Goal: Task Accomplishment & Management: Manage account settings

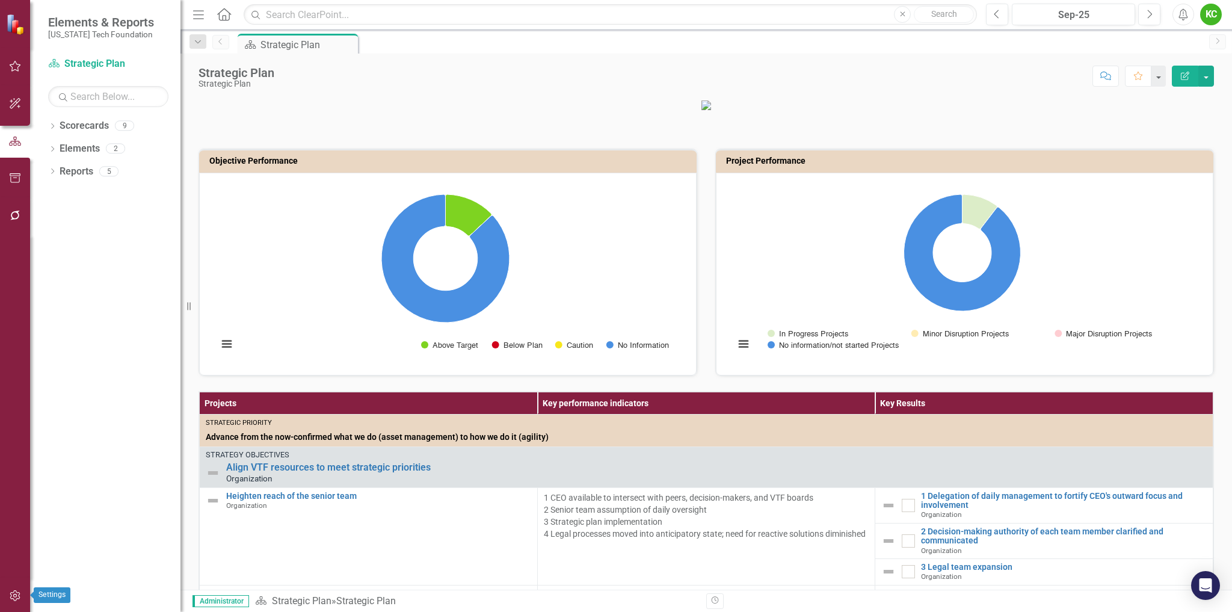
click at [13, 596] on icon "button" at bounding box center [15, 595] width 10 height 11
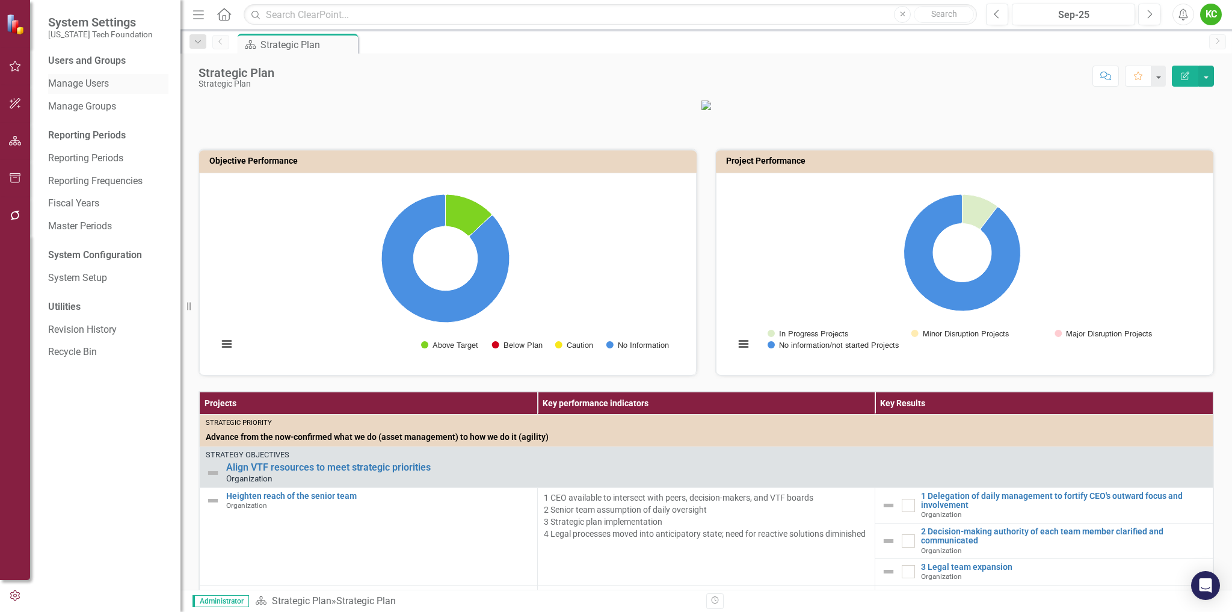
click at [84, 82] on link "Manage Users" at bounding box center [108, 84] width 120 height 14
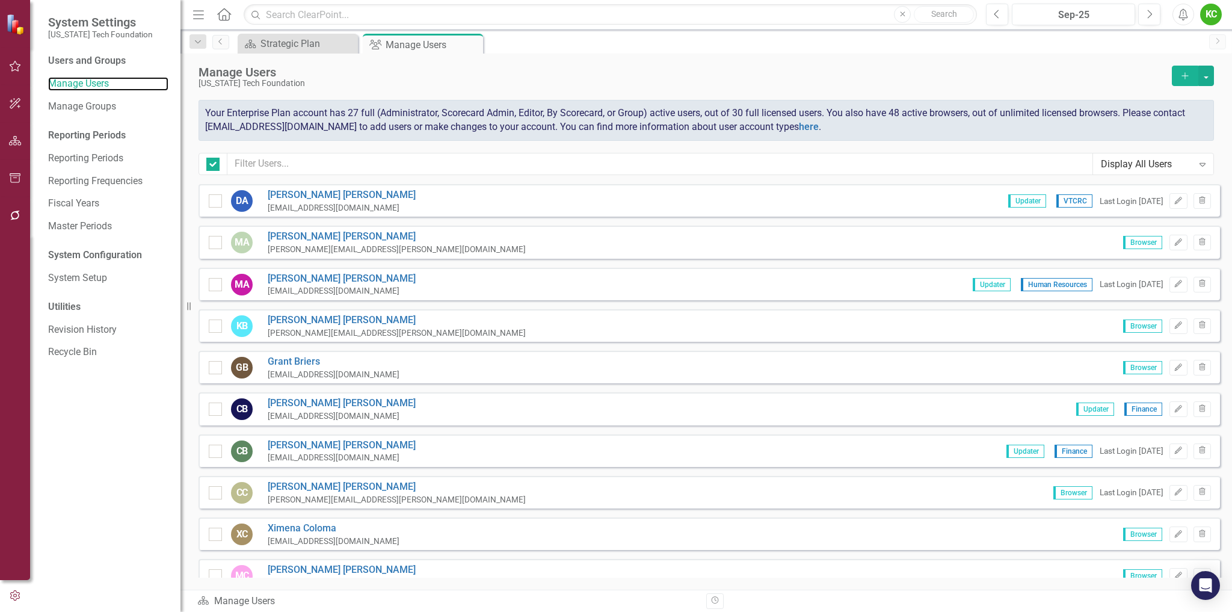
checkbox input "false"
click at [1207, 76] on button "button" at bounding box center [1206, 76] width 16 height 20
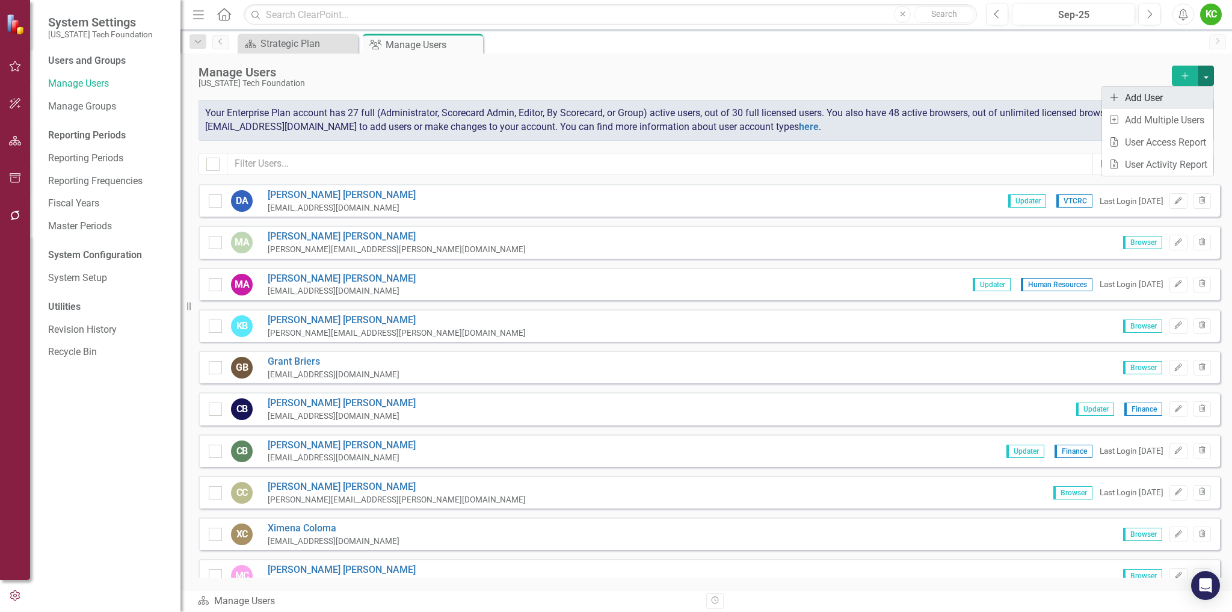
click at [1153, 93] on link "icon.addUser Add User" at bounding box center [1157, 98] width 111 height 22
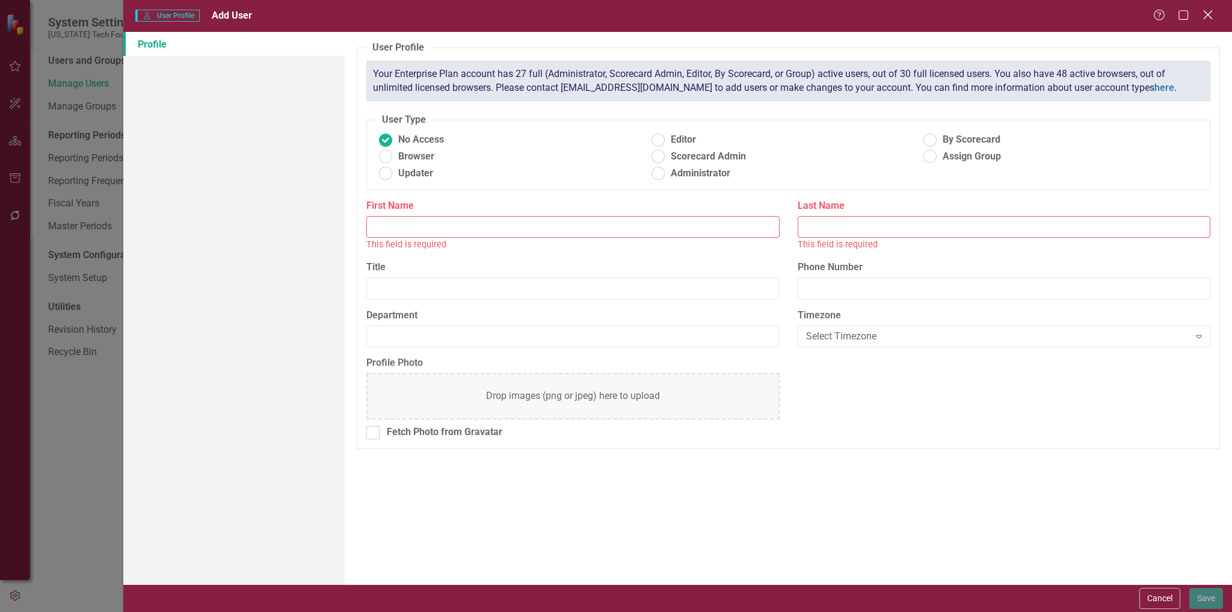
click at [1210, 17] on icon at bounding box center [1207, 14] width 9 height 9
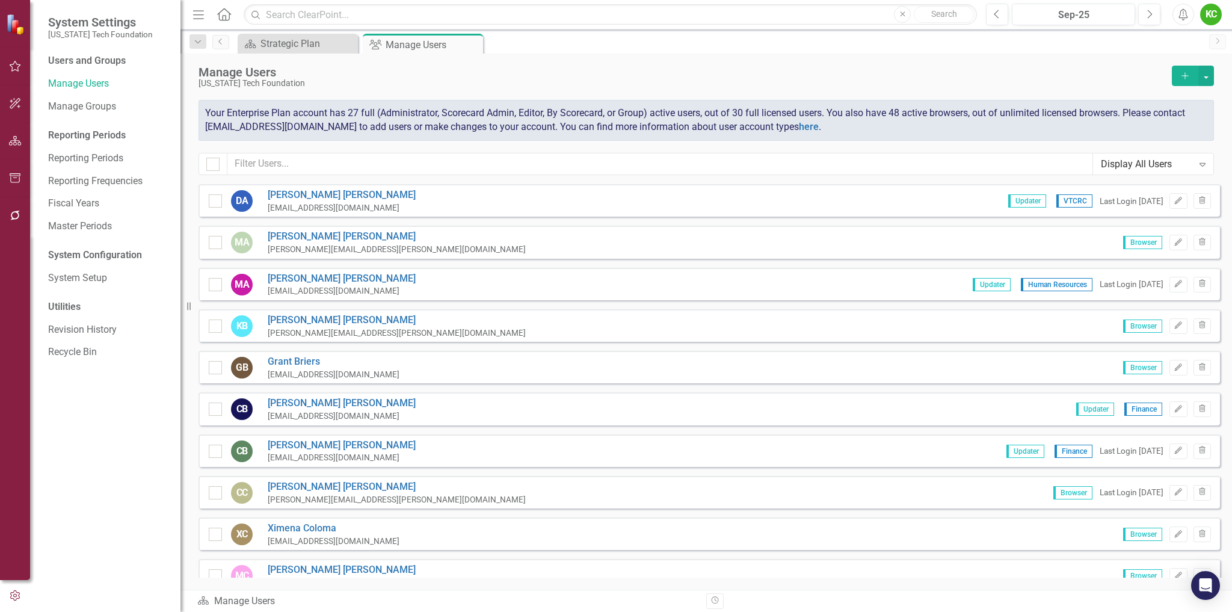
click at [1176, 77] on button "Add" at bounding box center [1185, 76] width 26 height 20
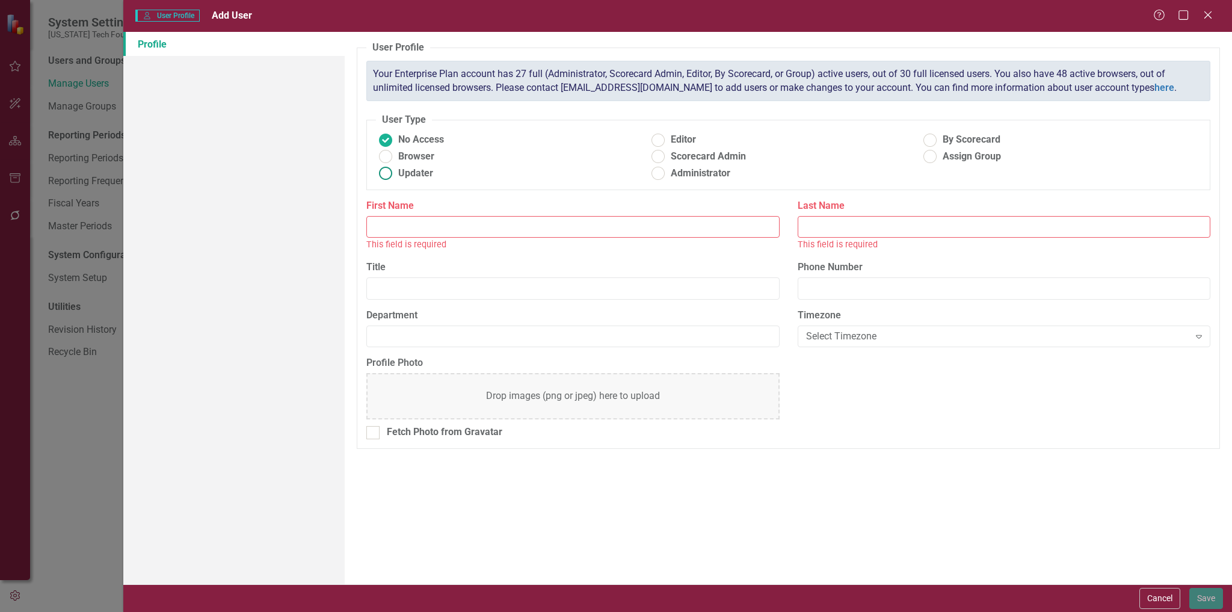
click at [392, 173] on ins at bounding box center [386, 173] width 19 height 19
click at [392, 173] on input "Updater" at bounding box center [386, 173] width 19 height 19
radio input "true"
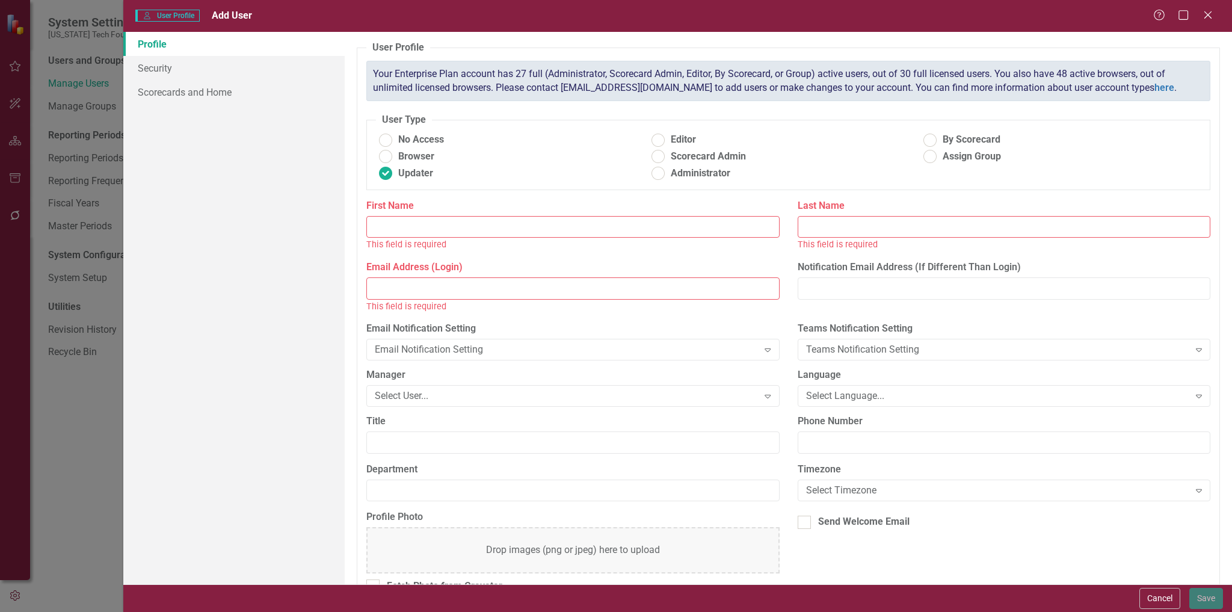
click at [579, 229] on input "First Name" at bounding box center [572, 227] width 413 height 22
type input "Kiyah"
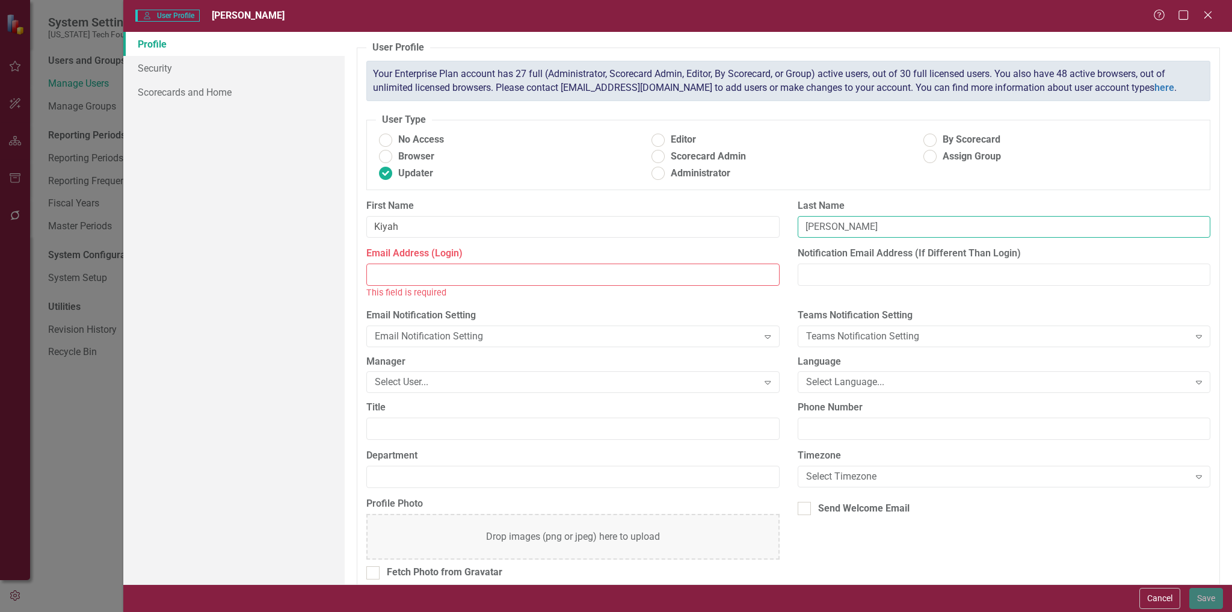
click at [819, 225] on input "[PERSON_NAME]" at bounding box center [1004, 227] width 413 height 22
type input "[PERSON_NAME]"
click at [469, 278] on input "Email Address (Login)" at bounding box center [572, 275] width 413 height 22
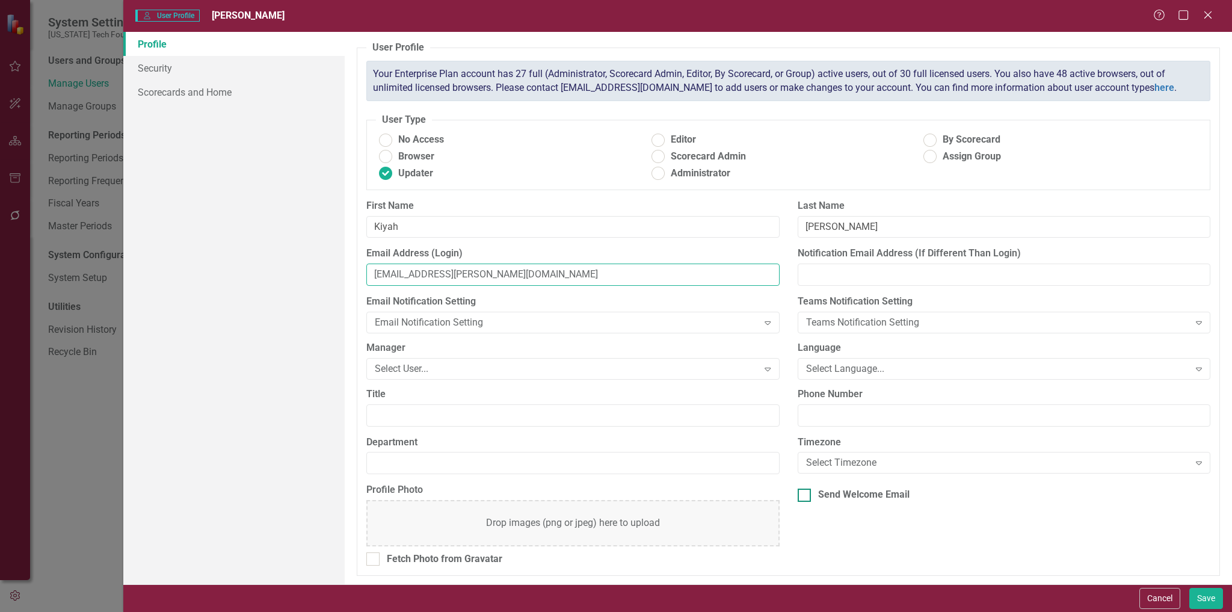
type input "[EMAIL_ADDRESS][PERSON_NAME][DOMAIN_NAME]"
click at [801, 495] on div at bounding box center [804, 495] width 13 height 13
click at [801, 495] on input "Send Welcome Email" at bounding box center [802, 493] width 8 height 8
checkbox input "true"
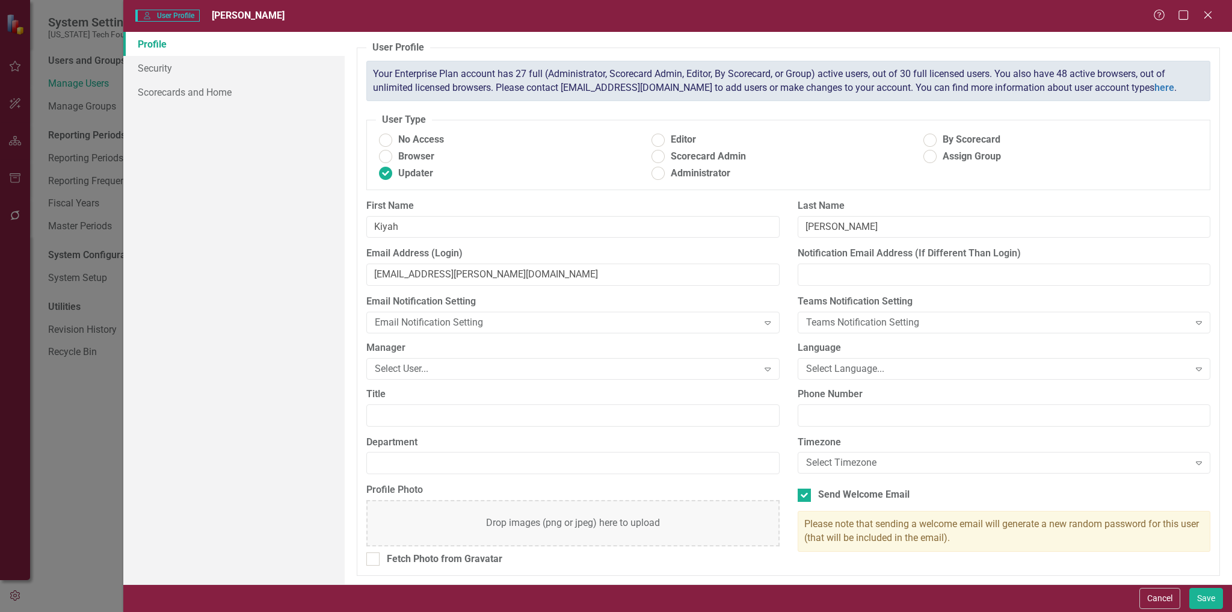
scroll to position [1, 0]
click at [1211, 595] on button "Save" at bounding box center [1206, 598] width 34 height 21
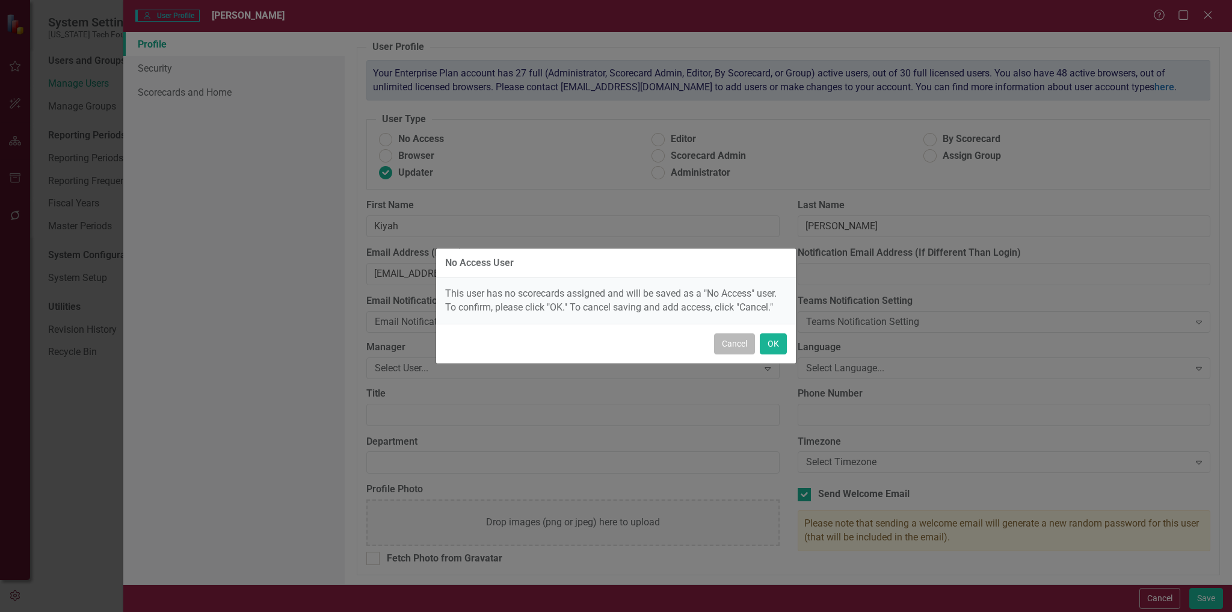
click at [732, 345] on button "Cancel" at bounding box center [734, 343] width 41 height 21
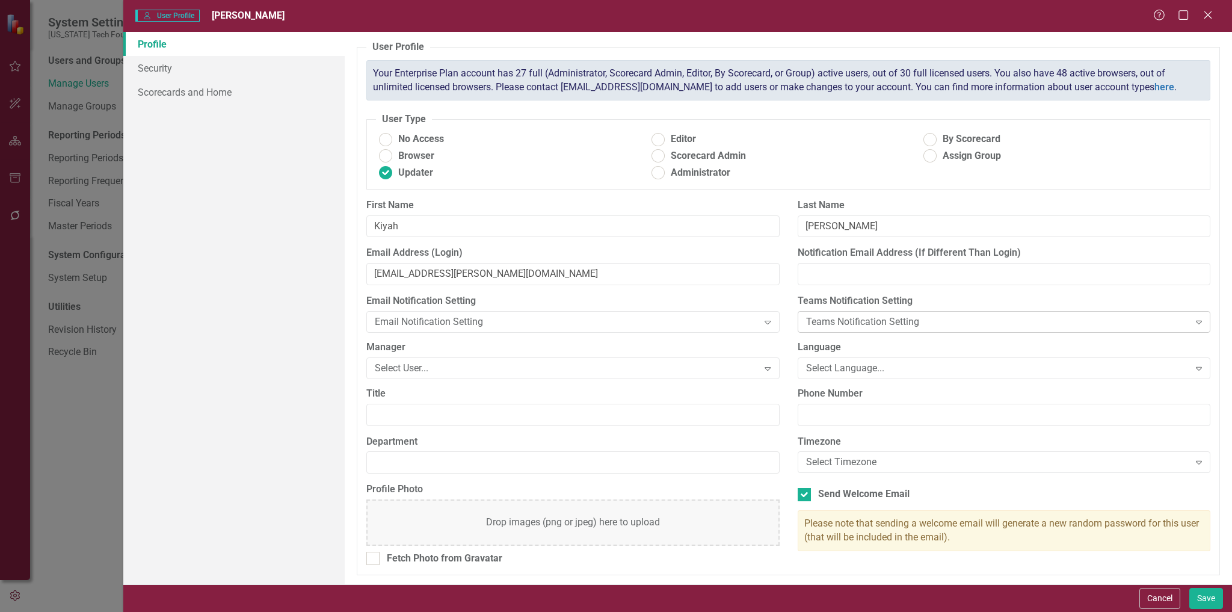
click at [846, 322] on div "Teams Notification Setting" at bounding box center [997, 322] width 383 height 14
click at [1204, 597] on button "Save" at bounding box center [1206, 598] width 34 height 21
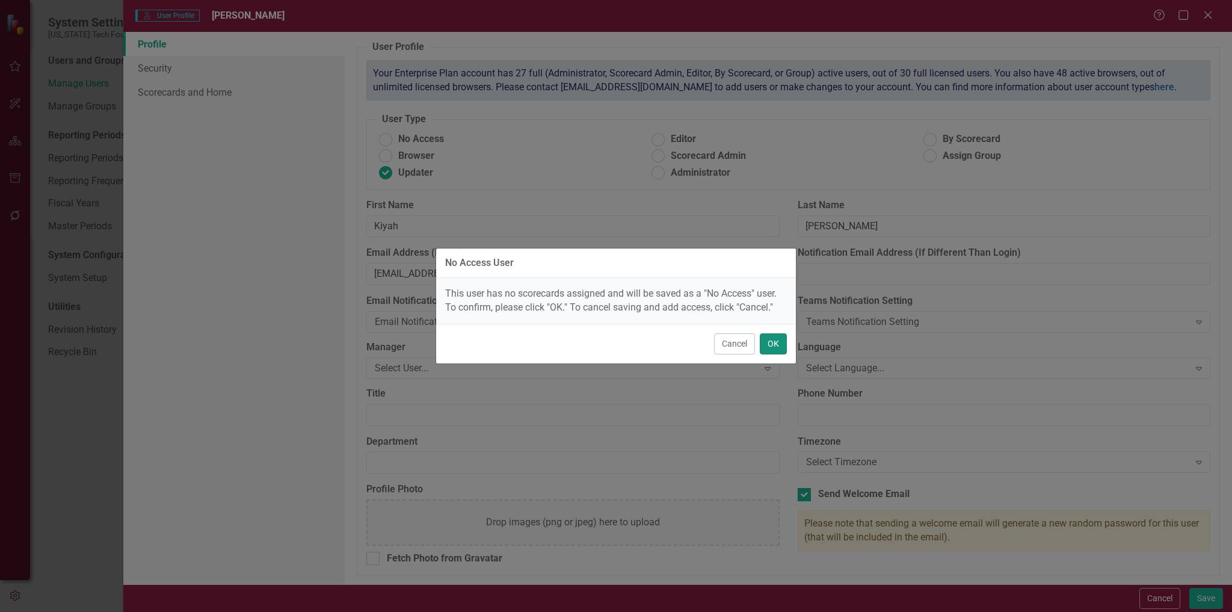
click at [782, 343] on button "OK" at bounding box center [773, 343] width 27 height 21
radio input "true"
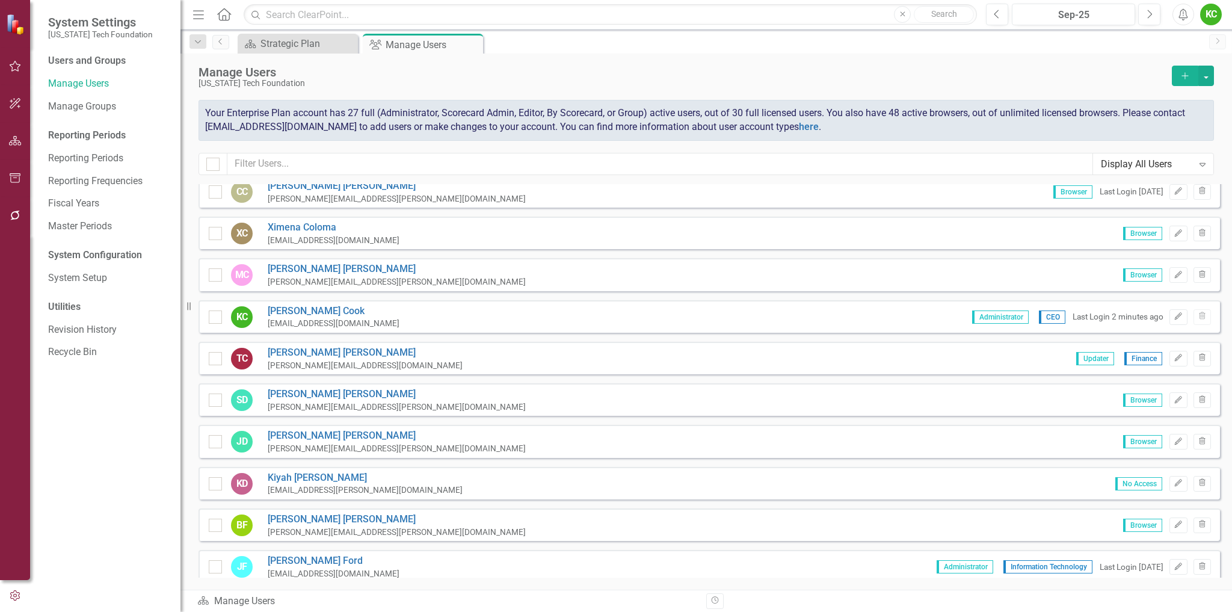
scroll to position [361, 0]
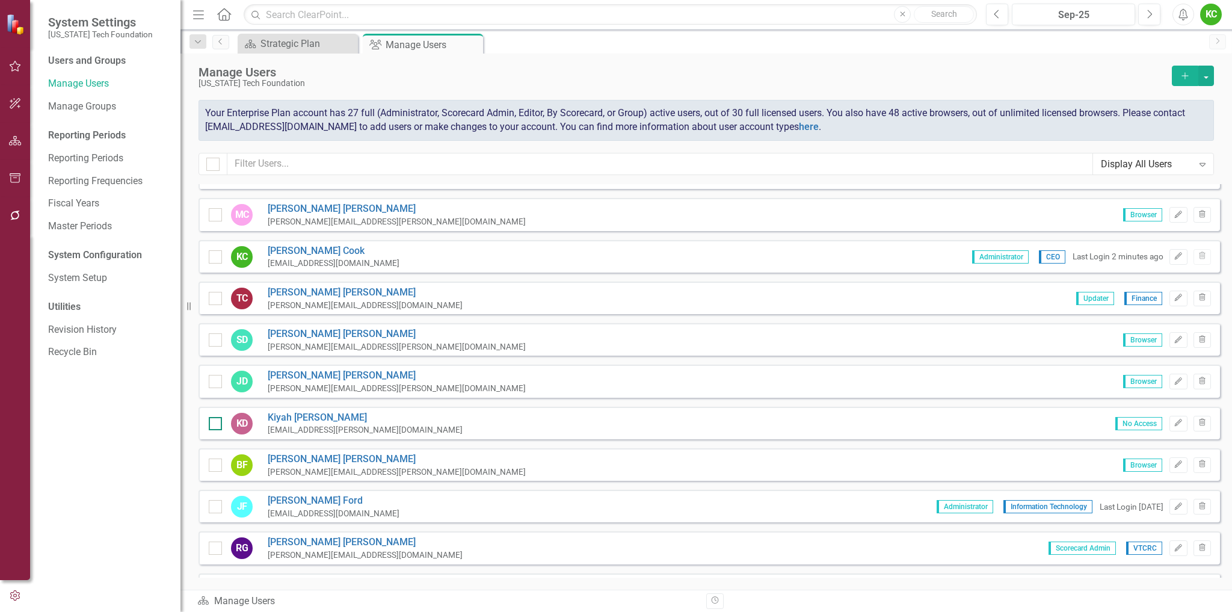
click at [215, 426] on div at bounding box center [215, 423] width 13 height 13
click at [215, 425] on input "checkbox" at bounding box center [213, 421] width 8 height 8
checkbox input "true"
click at [1174, 424] on icon "Edit" at bounding box center [1178, 422] width 9 height 7
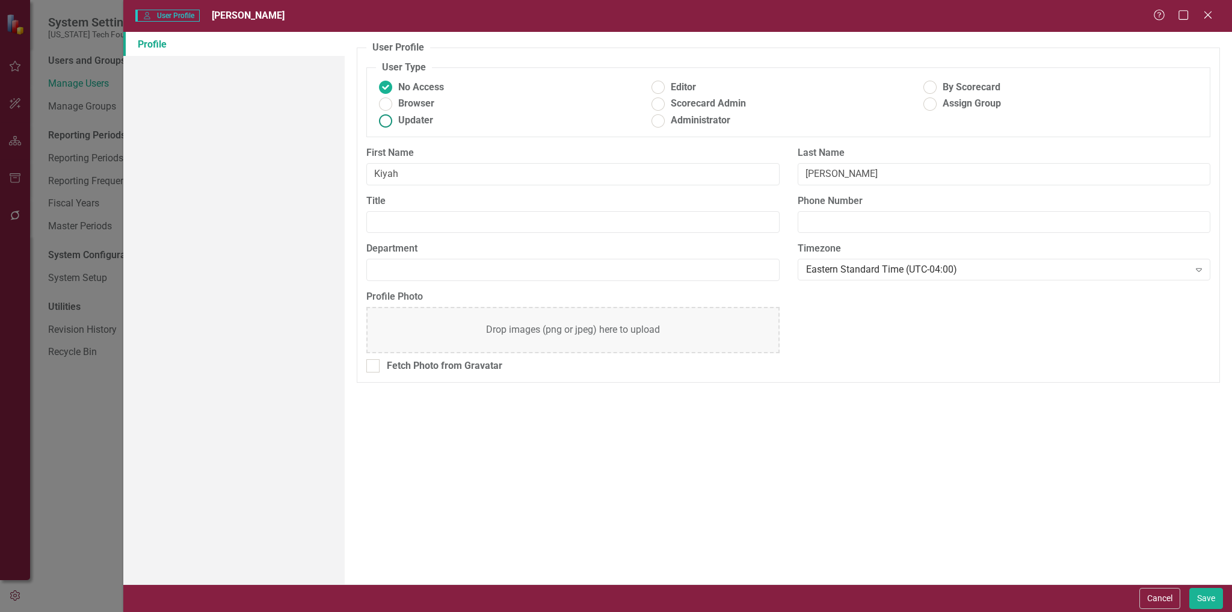
click at [388, 120] on ins at bounding box center [386, 120] width 19 height 19
click at [388, 120] on input "Updater" at bounding box center [386, 120] width 19 height 19
radio input "true"
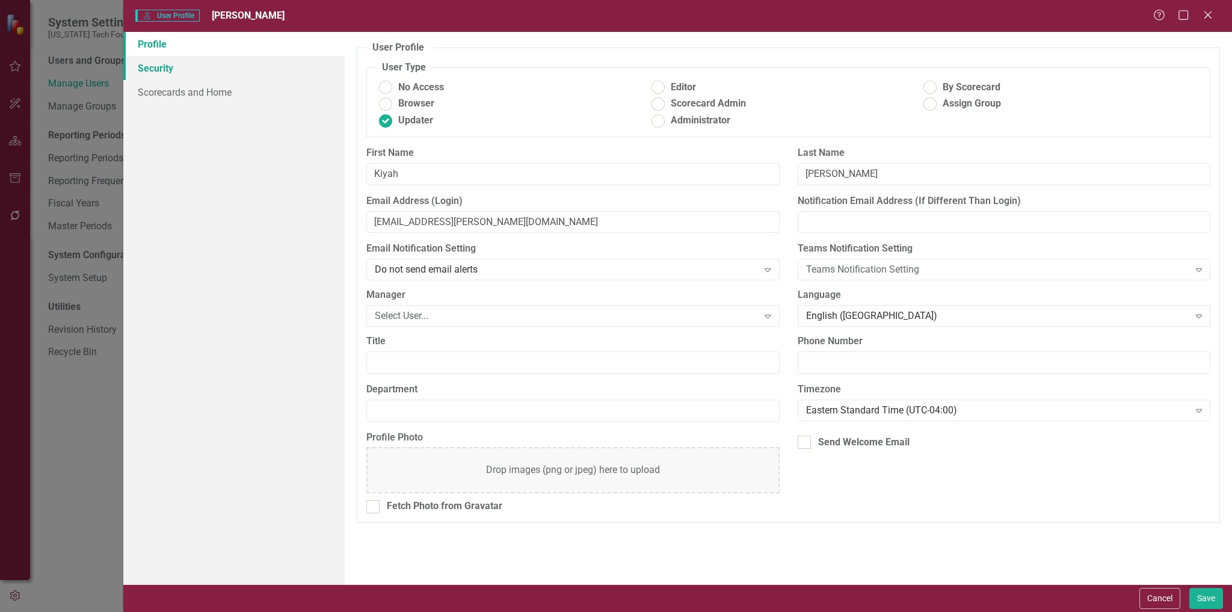
click at [155, 69] on link "Security" at bounding box center [234, 68] width 222 height 24
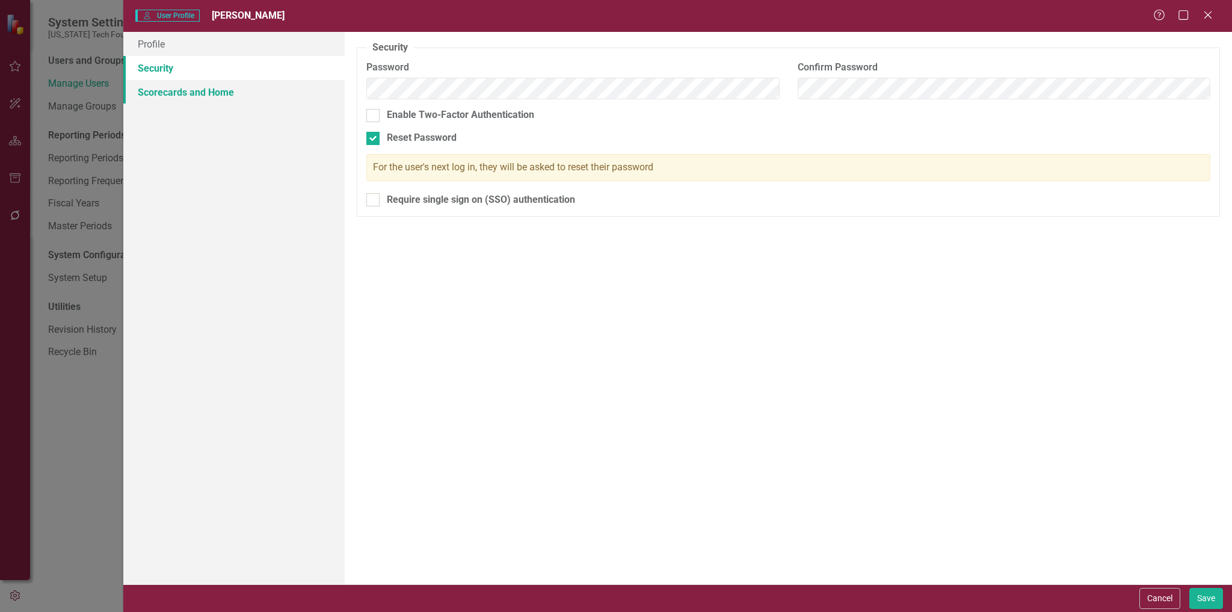
click at [155, 94] on link "Scorecards and Home" at bounding box center [234, 92] width 222 height 24
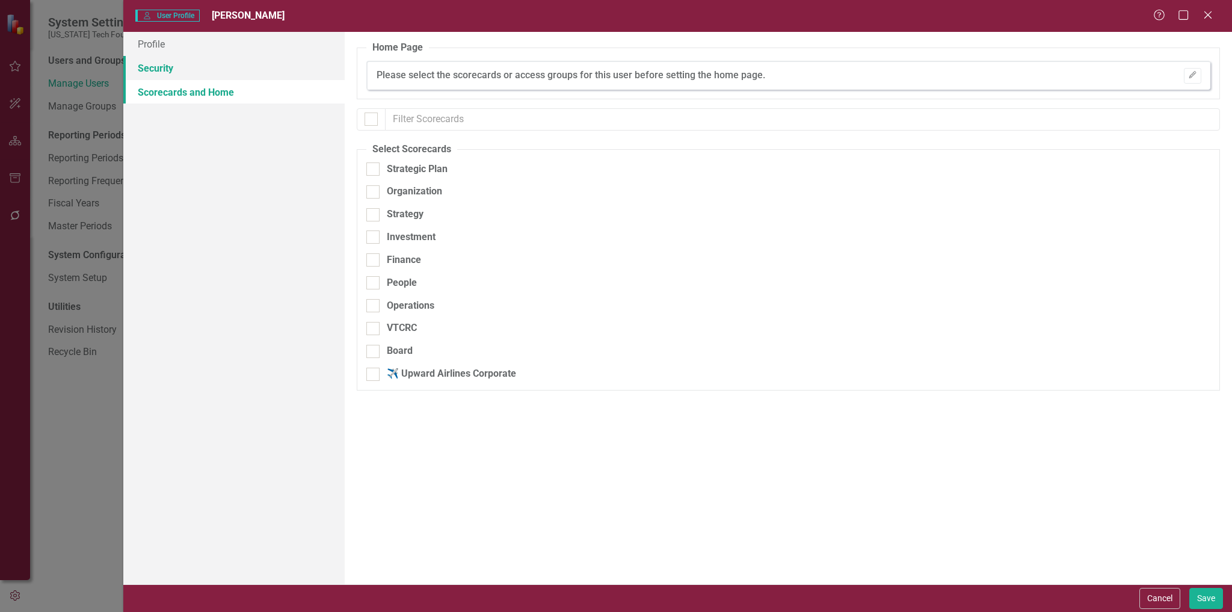
click at [155, 68] on link "Security" at bounding box center [234, 68] width 222 height 24
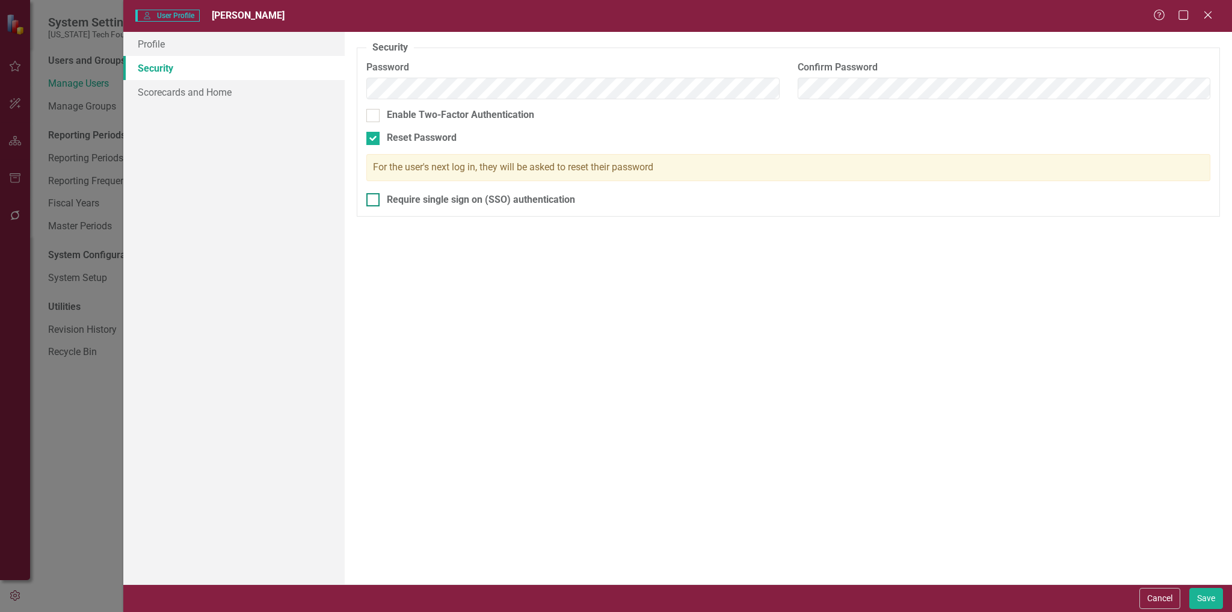
click at [377, 199] on div at bounding box center [372, 199] width 13 height 13
click at [374, 199] on input "Require single sign on (SSO) authentication" at bounding box center [370, 197] width 8 height 8
checkbox input "true"
click at [191, 94] on link "Scorecards and Home" at bounding box center [234, 92] width 222 height 24
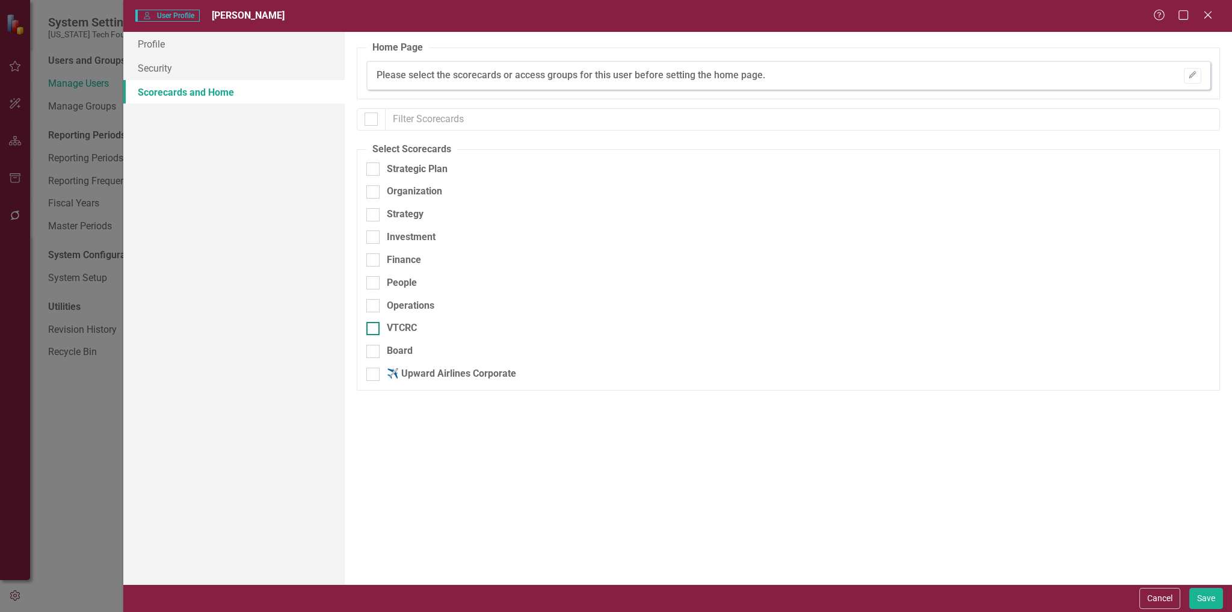
click at [373, 328] on input "VTCRC" at bounding box center [370, 326] width 8 height 8
checkbox input "true"
click at [1189, 76] on icon "Edit" at bounding box center [1192, 75] width 9 height 7
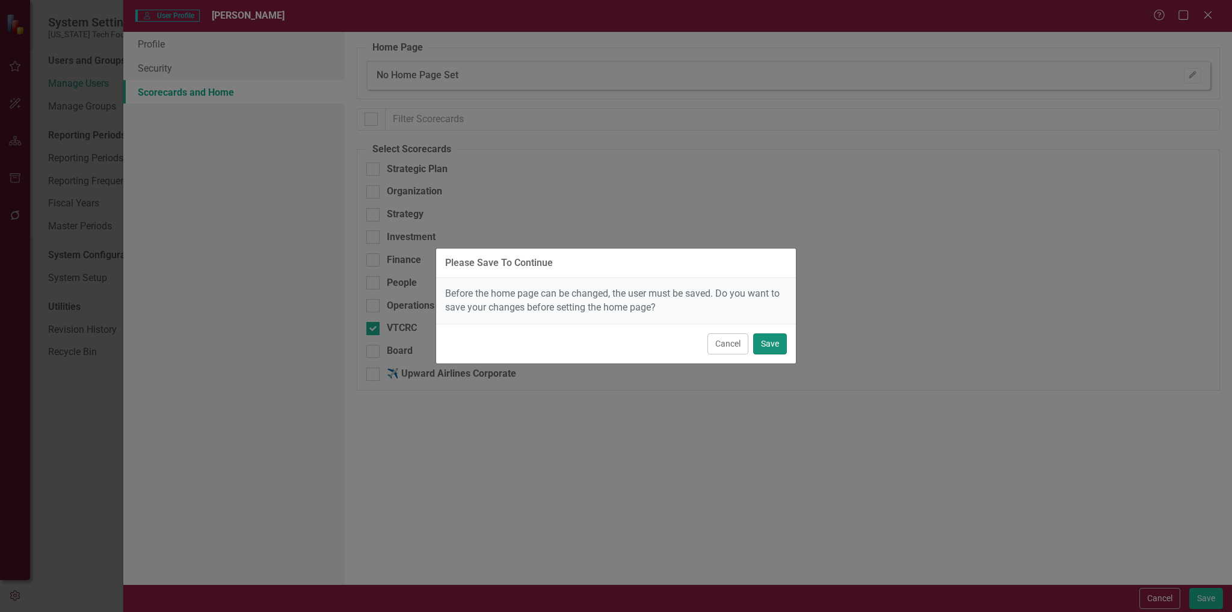
click at [768, 342] on button "Save" at bounding box center [770, 343] width 34 height 21
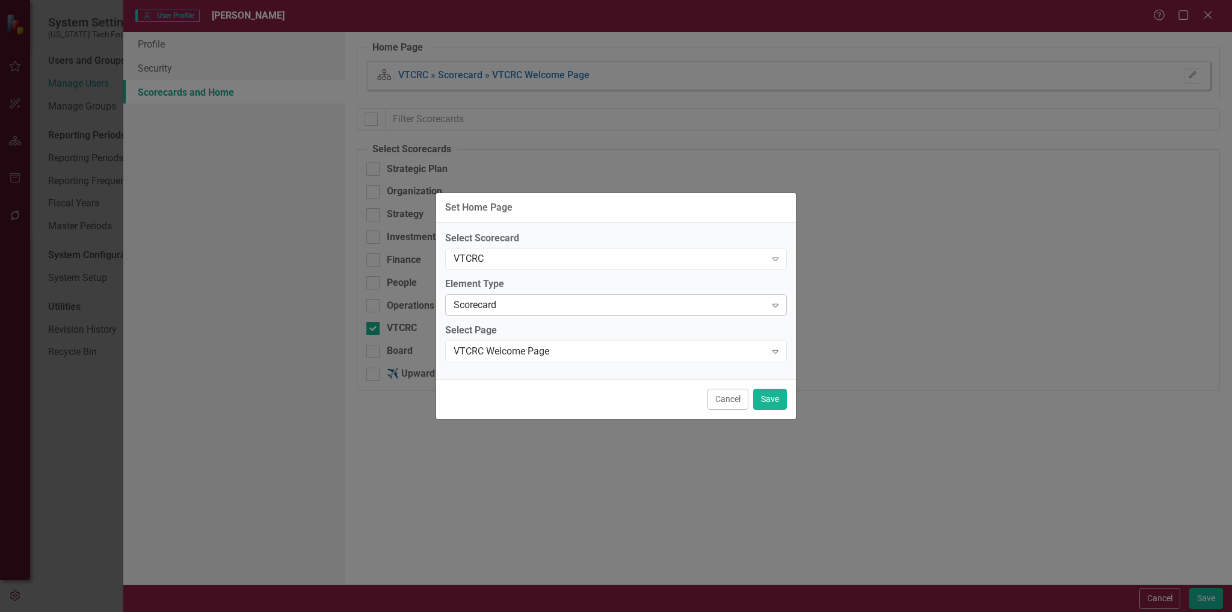
click at [634, 305] on div "Scorecard" at bounding box center [610, 305] width 312 height 14
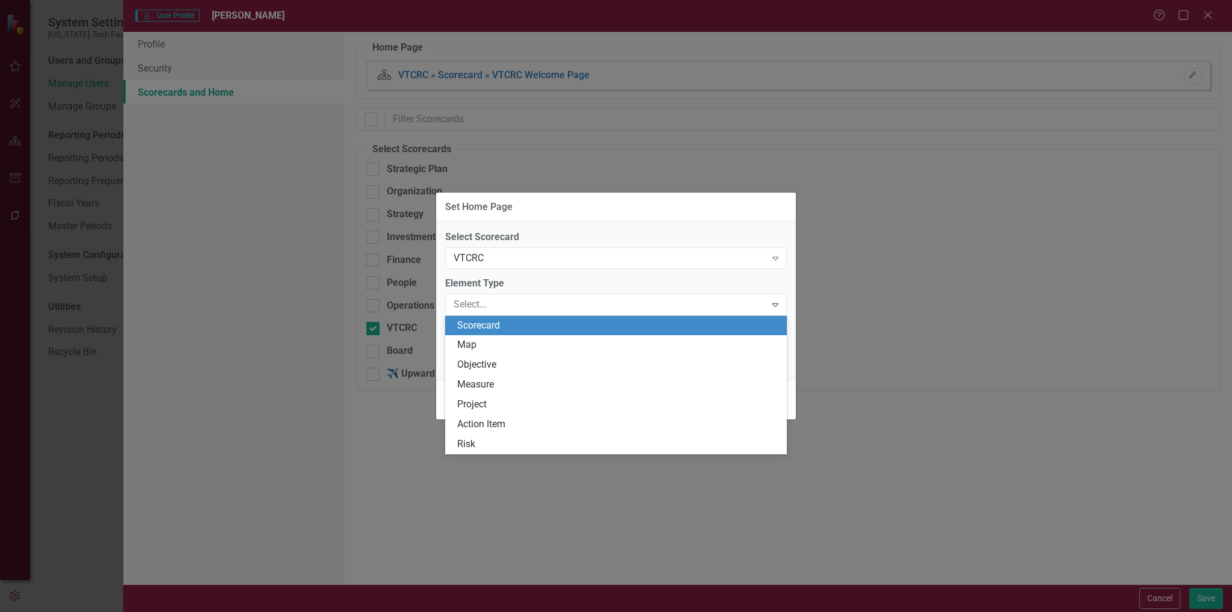
click at [617, 324] on div "Scorecard" at bounding box center [618, 326] width 322 height 14
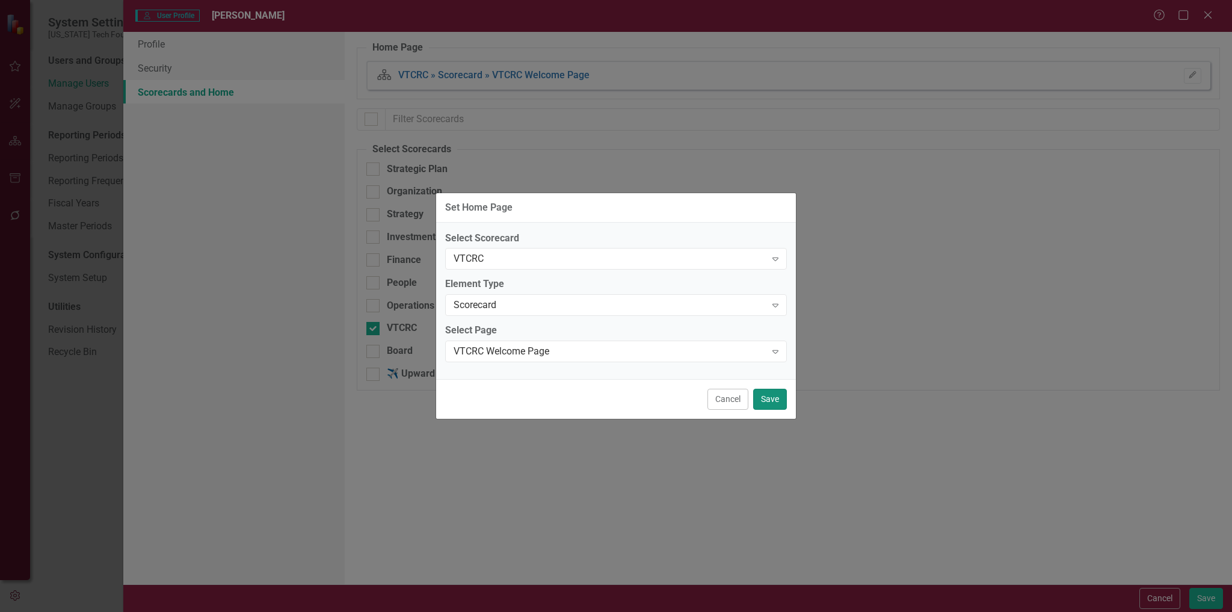
click at [773, 398] on button "Save" at bounding box center [770, 399] width 34 height 21
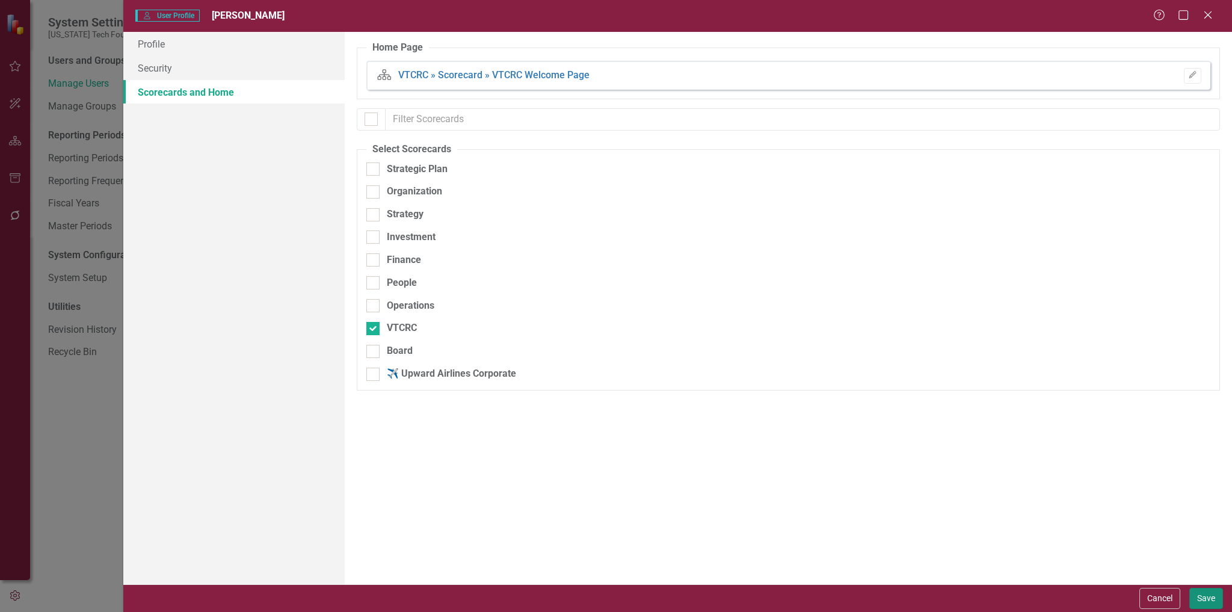
click at [1213, 596] on button "Save" at bounding box center [1206, 598] width 34 height 21
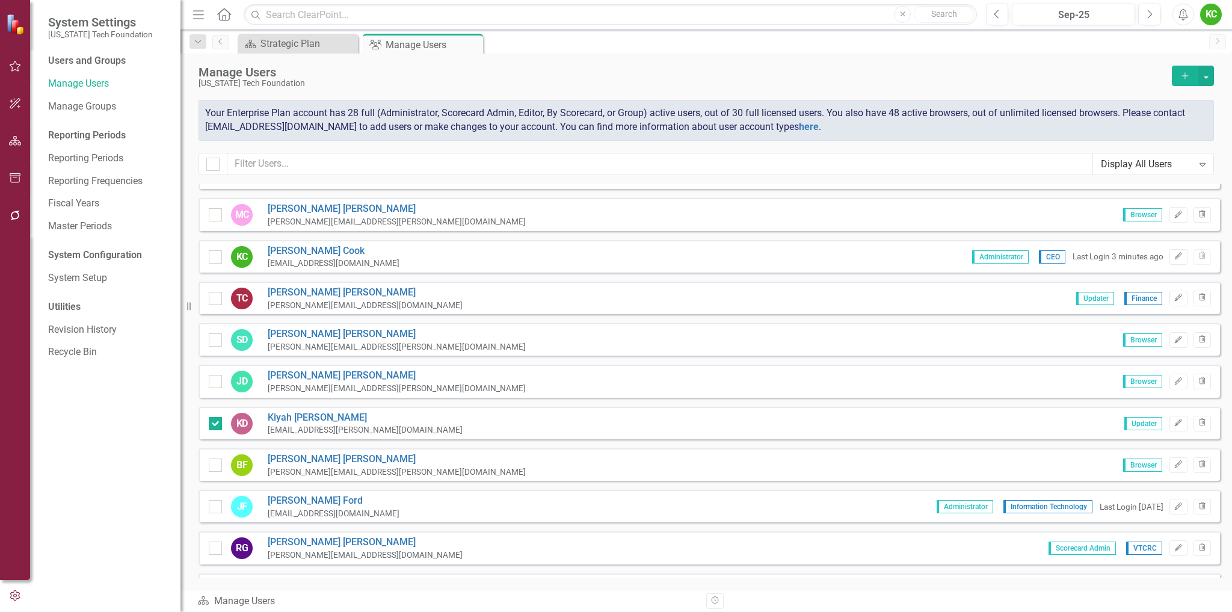
click at [369, 547] on div "RG [PERSON_NAME] [EMAIL_ADDRESS][DOMAIN_NAME] Scorecard Admin VTCRC Edit Trash" at bounding box center [710, 547] width 1022 height 32
click at [305, 546] on link "[PERSON_NAME]" at bounding box center [365, 542] width 195 height 14
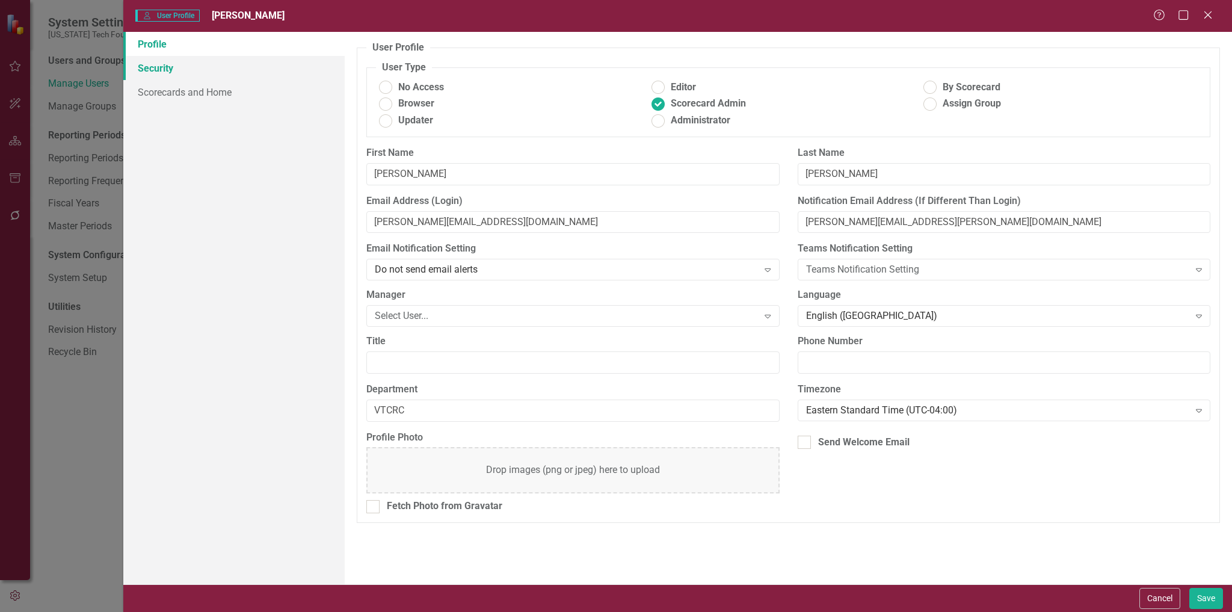
click at [159, 74] on link "Security" at bounding box center [234, 68] width 222 height 24
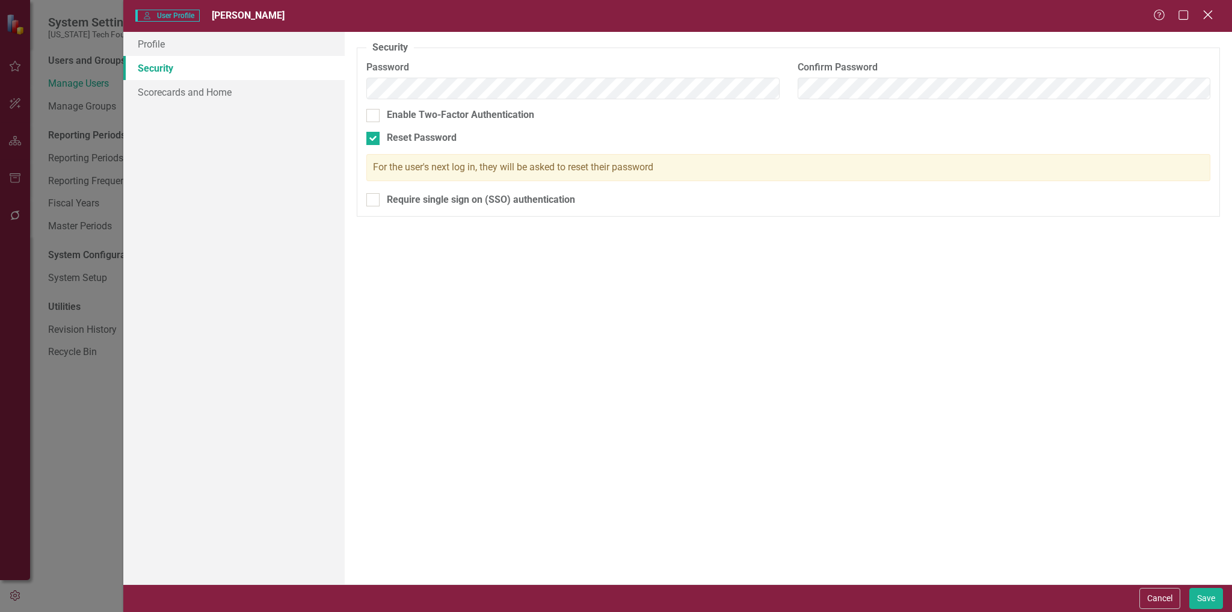
click at [1207, 14] on icon at bounding box center [1207, 14] width 9 height 9
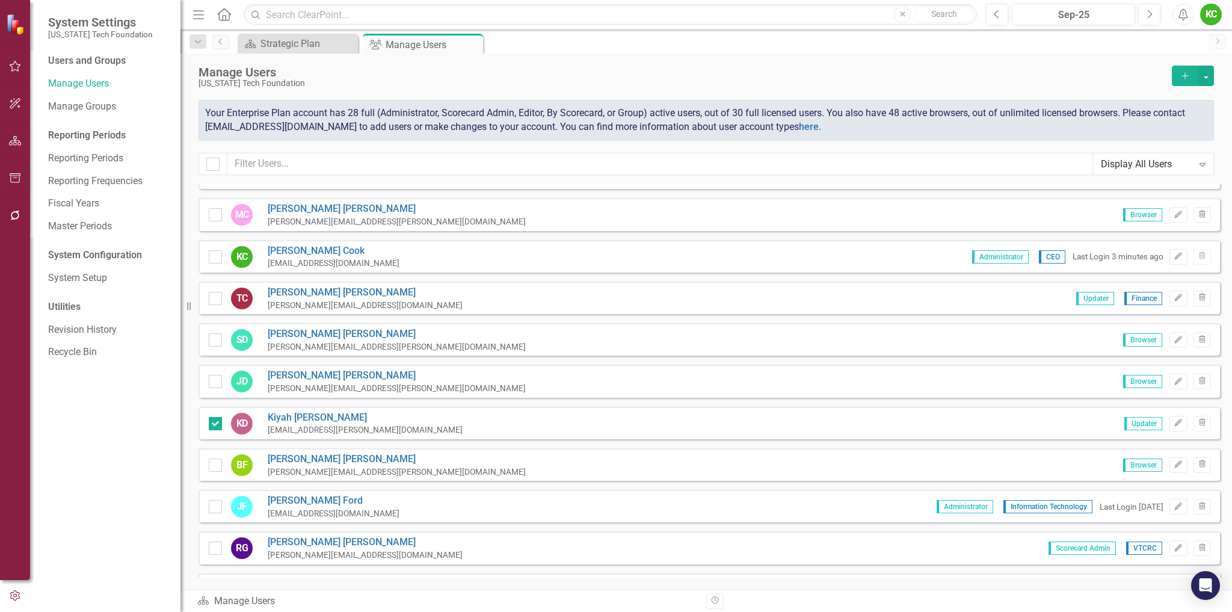
click at [208, 424] on div "KD [PERSON_NAME] [EMAIL_ADDRESS][PERSON_NAME][DOMAIN_NAME] Updater Edit Trash" at bounding box center [710, 423] width 1022 height 32
click at [218, 422] on div at bounding box center [215, 423] width 13 height 13
click at [217, 422] on input "checkbox" at bounding box center [213, 421] width 8 height 8
checkbox input "false"
click at [291, 421] on link "[PERSON_NAME]" at bounding box center [365, 418] width 195 height 14
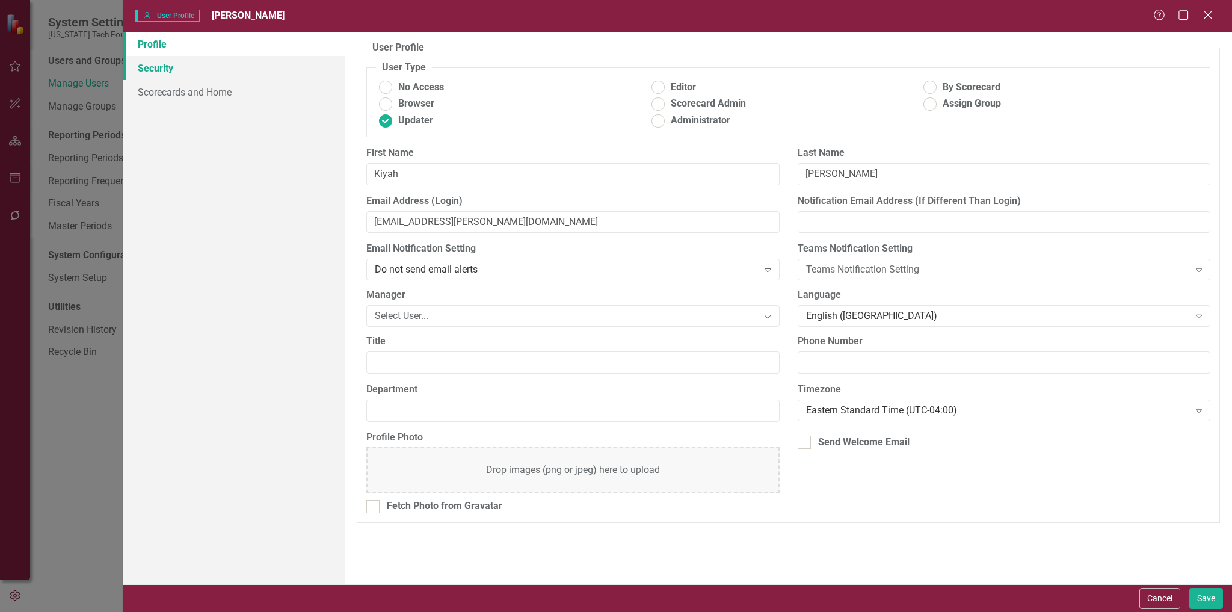
click at [161, 69] on link "Security" at bounding box center [234, 68] width 222 height 24
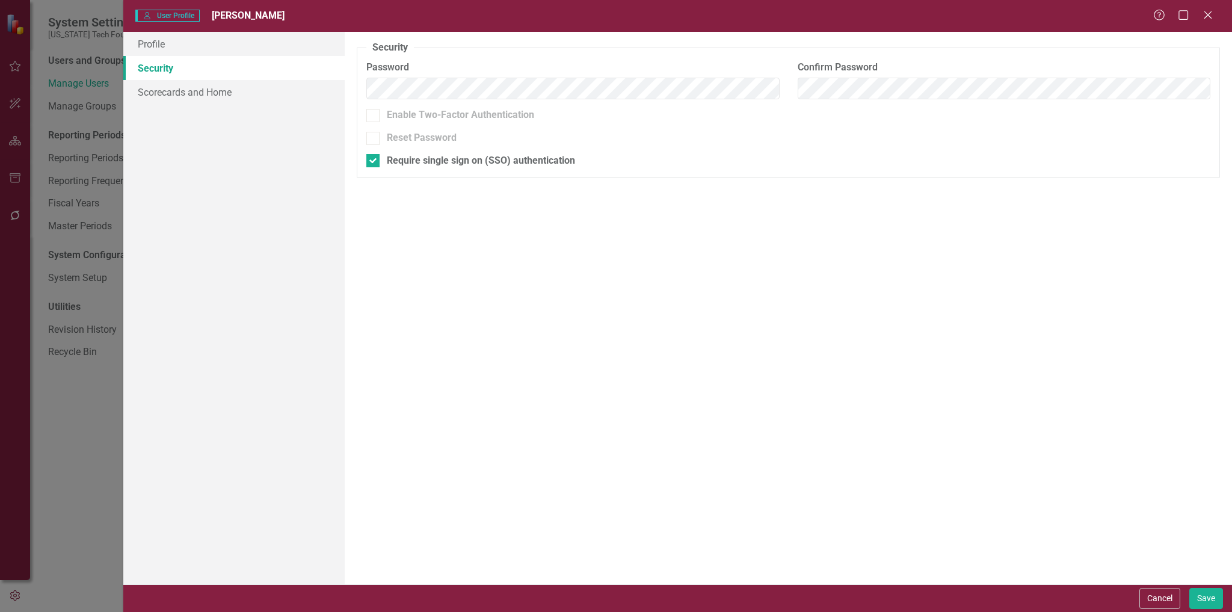
click at [377, 138] on div at bounding box center [372, 138] width 13 height 13
click at [373, 141] on div at bounding box center [372, 138] width 13 height 13
click at [374, 158] on input "Require single sign on (SSO) authentication" at bounding box center [370, 158] width 8 height 8
checkbox input "false"
click at [374, 140] on div at bounding box center [372, 138] width 13 height 13
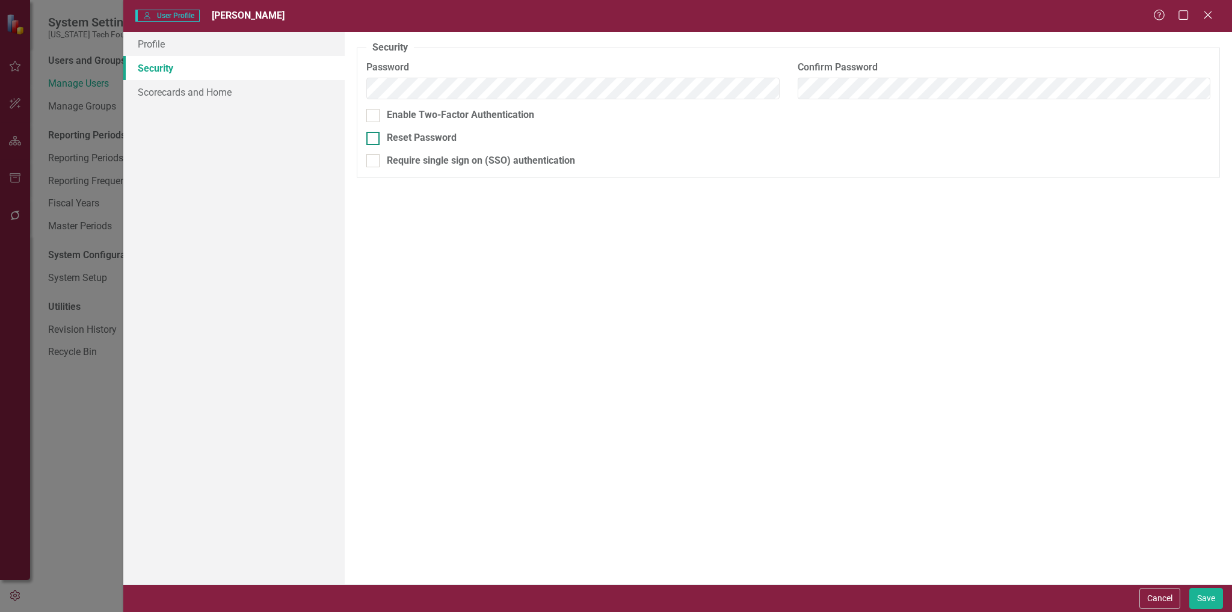
click at [374, 140] on input "Reset Password" at bounding box center [370, 136] width 8 height 8
checkbox input "true"
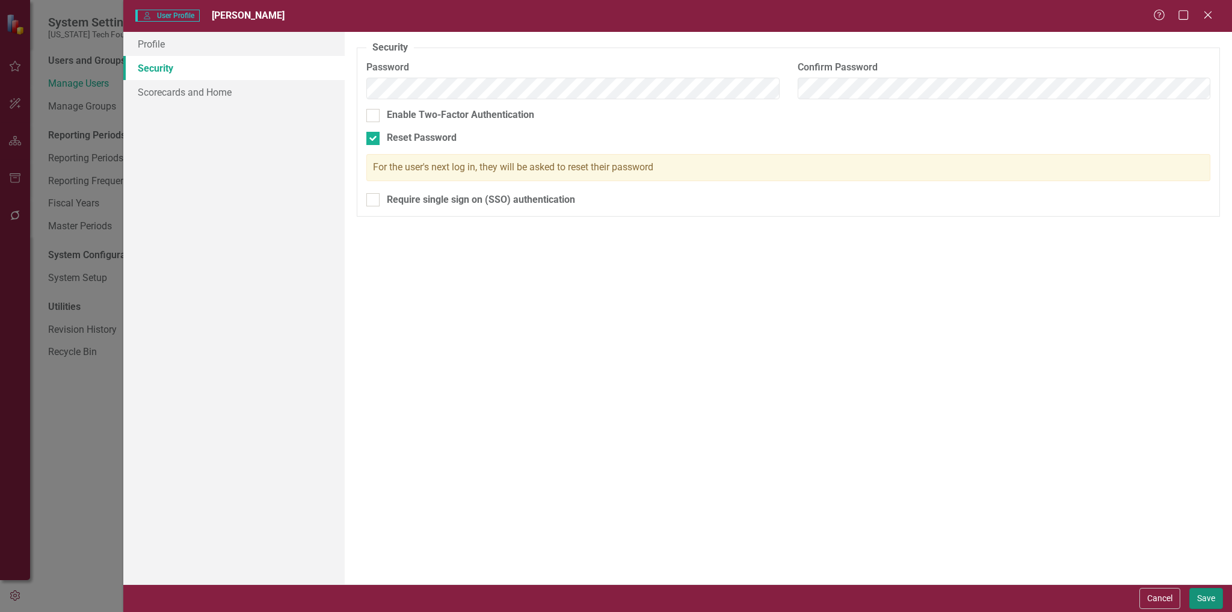
click at [1206, 603] on button "Save" at bounding box center [1206, 598] width 34 height 21
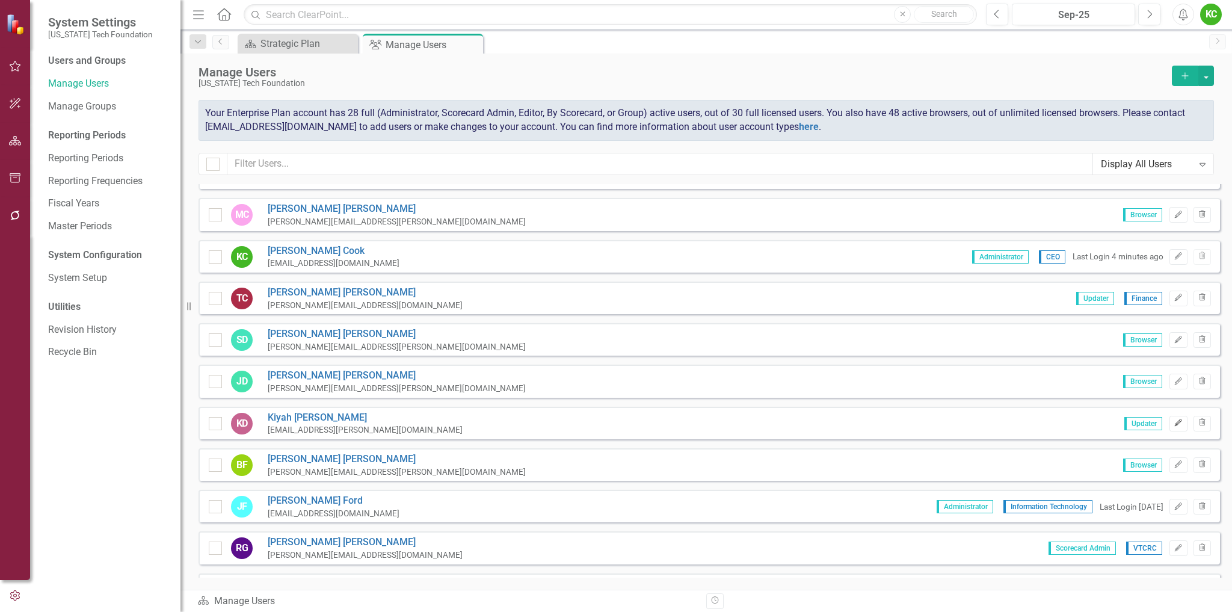
click at [1174, 422] on icon "Edit" at bounding box center [1178, 422] width 9 height 7
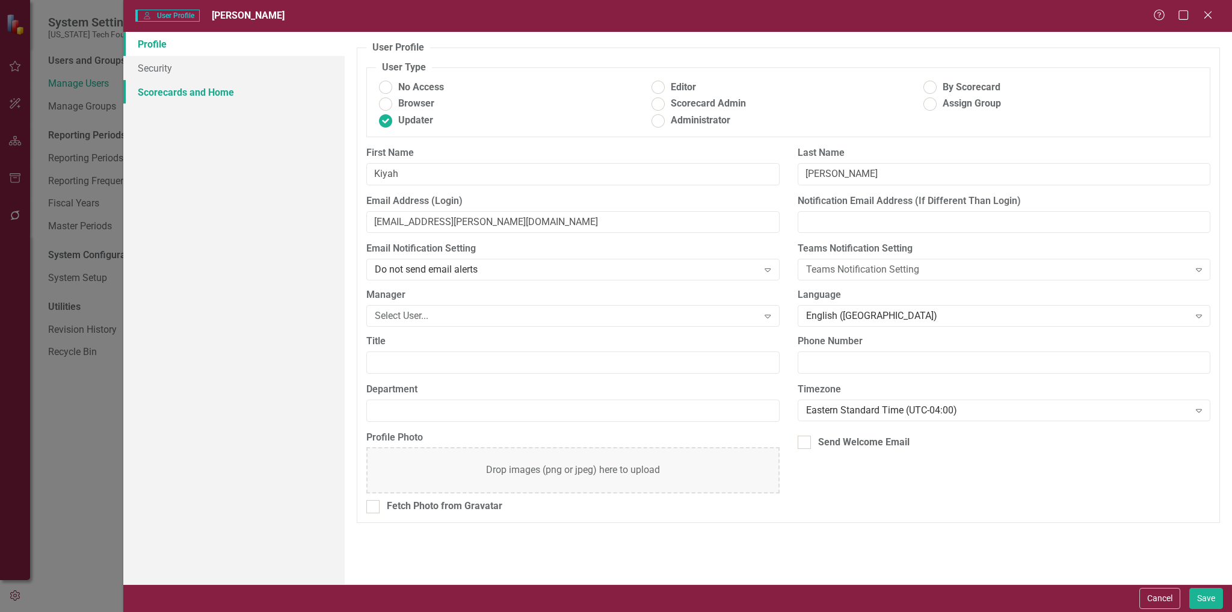
click at [180, 90] on link "Scorecards and Home" at bounding box center [234, 92] width 222 height 24
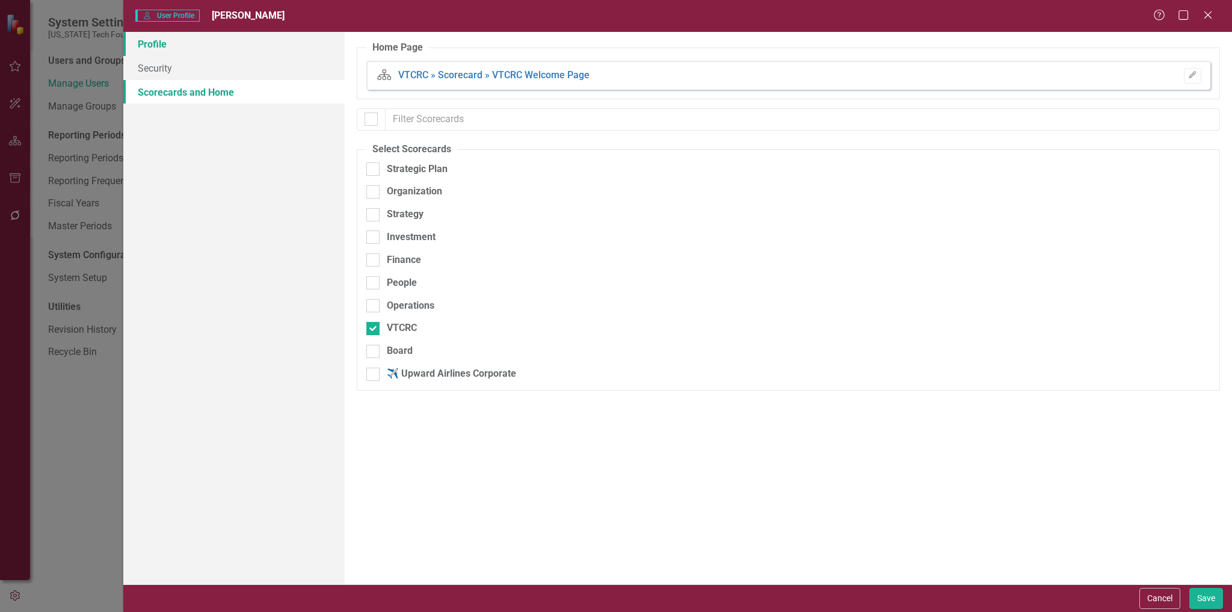
click at [152, 42] on link "Profile" at bounding box center [234, 44] width 222 height 24
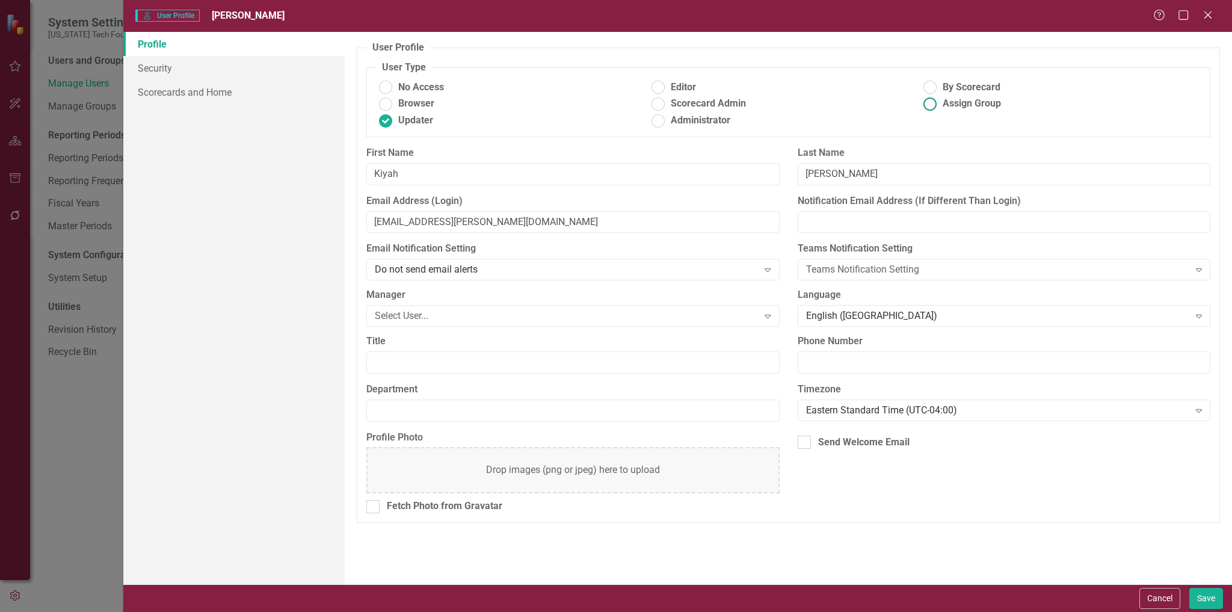
click at [931, 104] on ins at bounding box center [930, 103] width 19 height 19
click at [931, 104] on input "Assign Group" at bounding box center [930, 103] width 19 height 19
radio input "true"
drag, startPoint x: 392, startPoint y: 126, endPoint x: 381, endPoint y: 122, distance: 12.2
click at [392, 126] on ins at bounding box center [386, 120] width 19 height 19
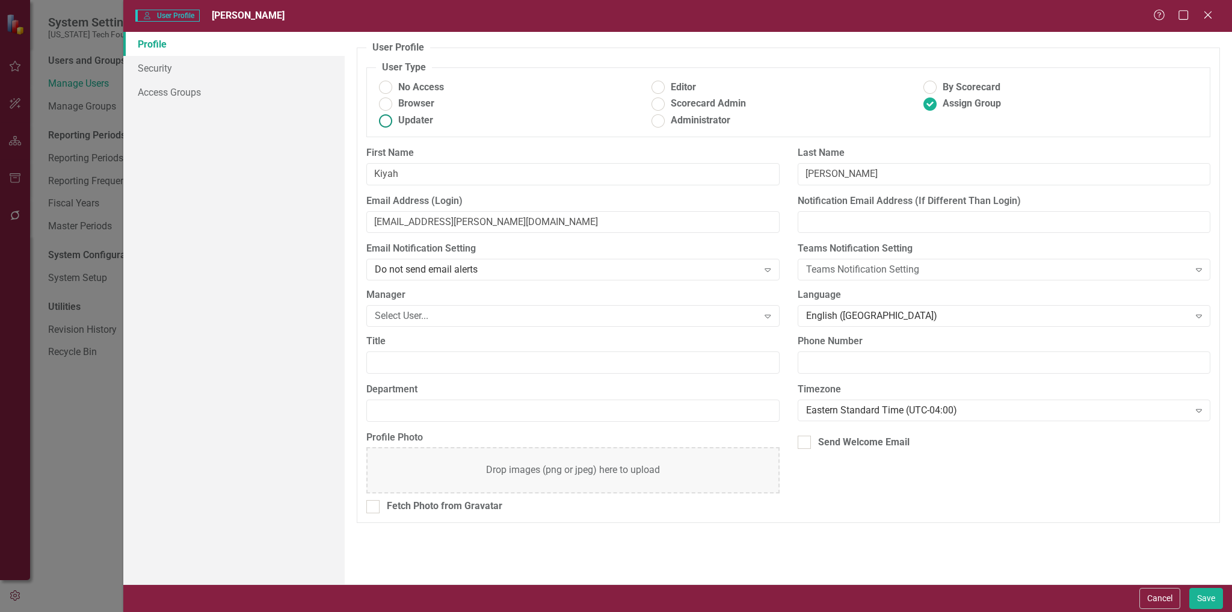
click at [392, 126] on input "Updater" at bounding box center [386, 120] width 19 height 19
radio input "true"
click at [571, 318] on div "Select User..." at bounding box center [566, 316] width 383 height 14
click at [1203, 596] on button "Save" at bounding box center [1206, 598] width 34 height 21
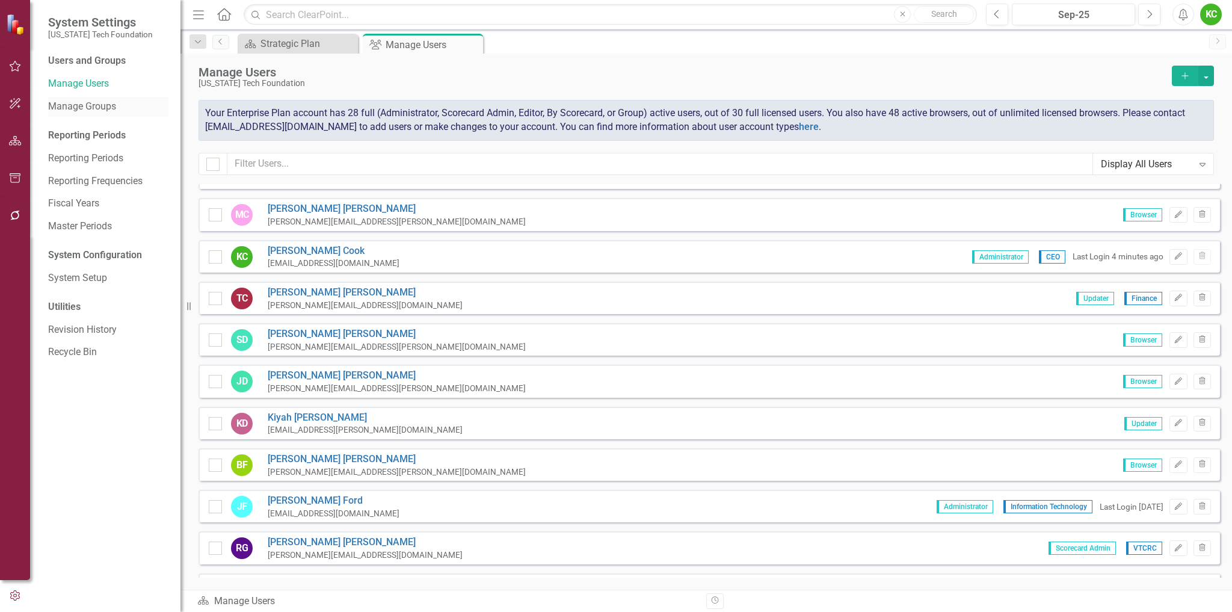
click at [90, 108] on link "Manage Groups" at bounding box center [108, 107] width 120 height 14
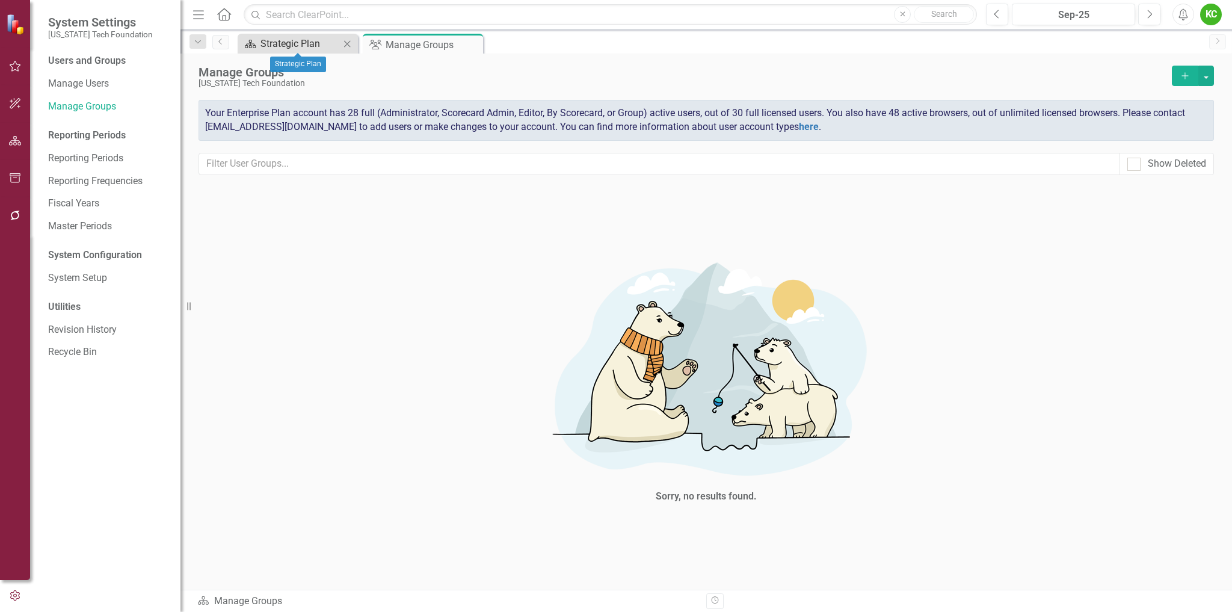
click at [288, 45] on div "Strategic Plan" at bounding box center [300, 43] width 79 height 15
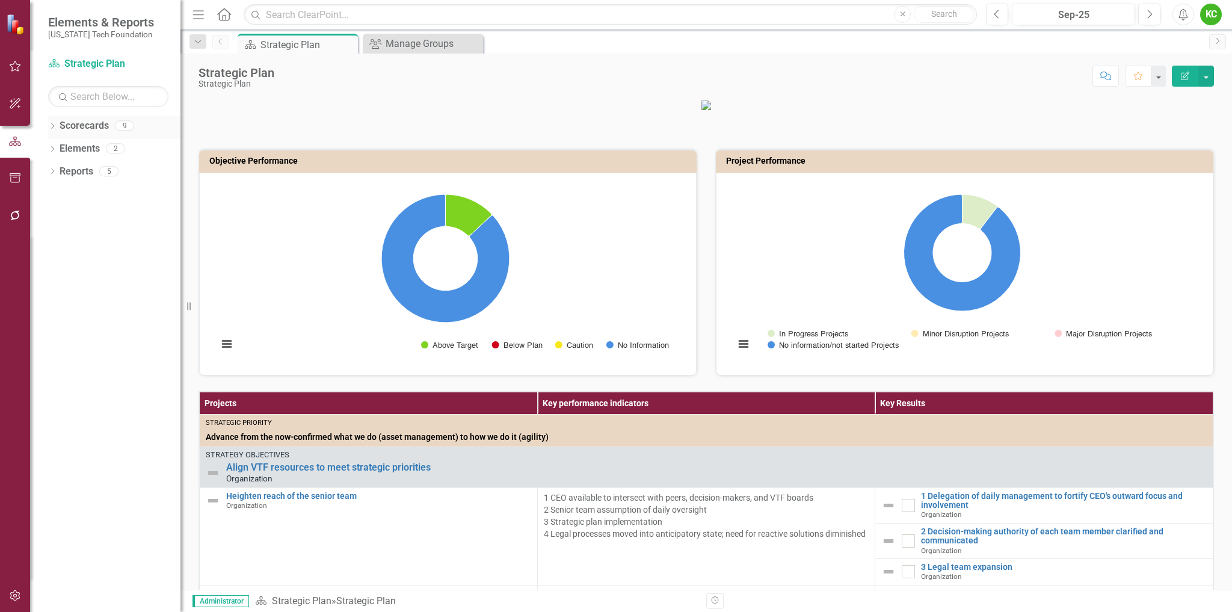
click at [54, 124] on icon "Dropdown" at bounding box center [52, 127] width 8 height 7
click at [58, 147] on icon "Dropdown" at bounding box center [58, 147] width 9 height 7
click at [99, 309] on link "VTCRC" at bounding box center [129, 308] width 102 height 14
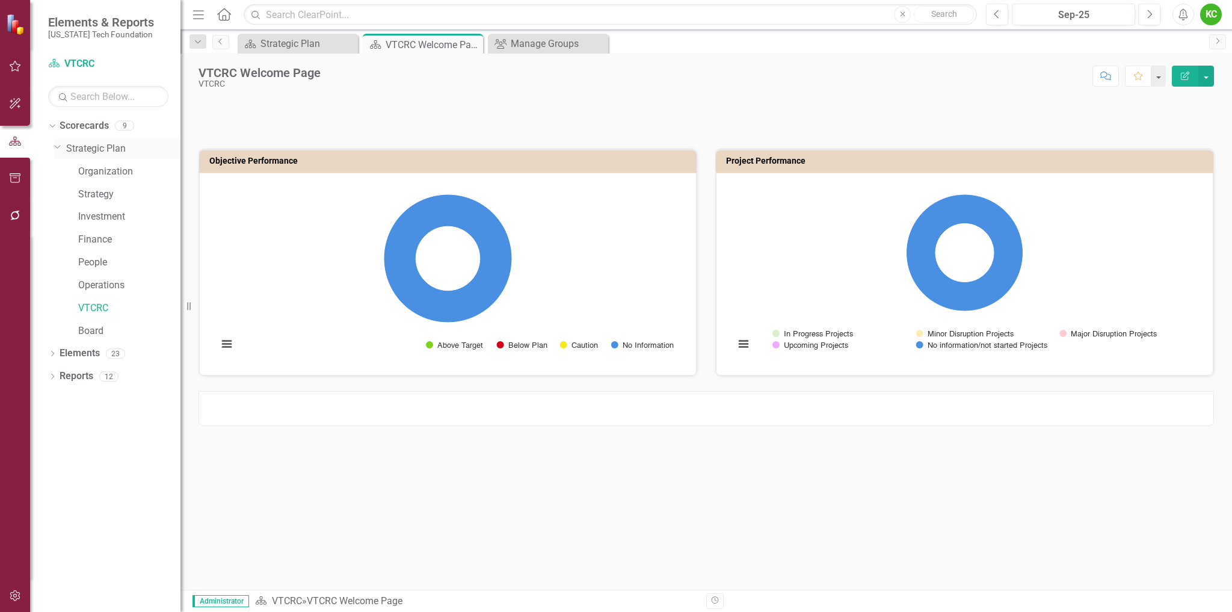
click at [84, 147] on link "Strategic Plan" at bounding box center [123, 149] width 114 height 14
